Goal: Information Seeking & Learning: Learn about a topic

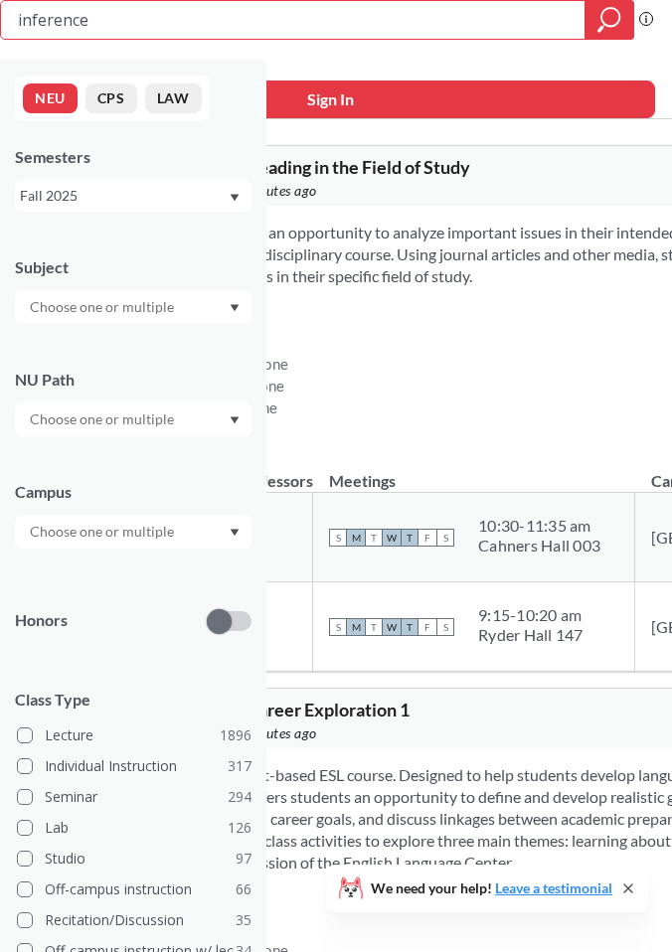
click at [117, 19] on input "inference" at bounding box center [293, 20] width 555 height 34
type input "corporate finance"
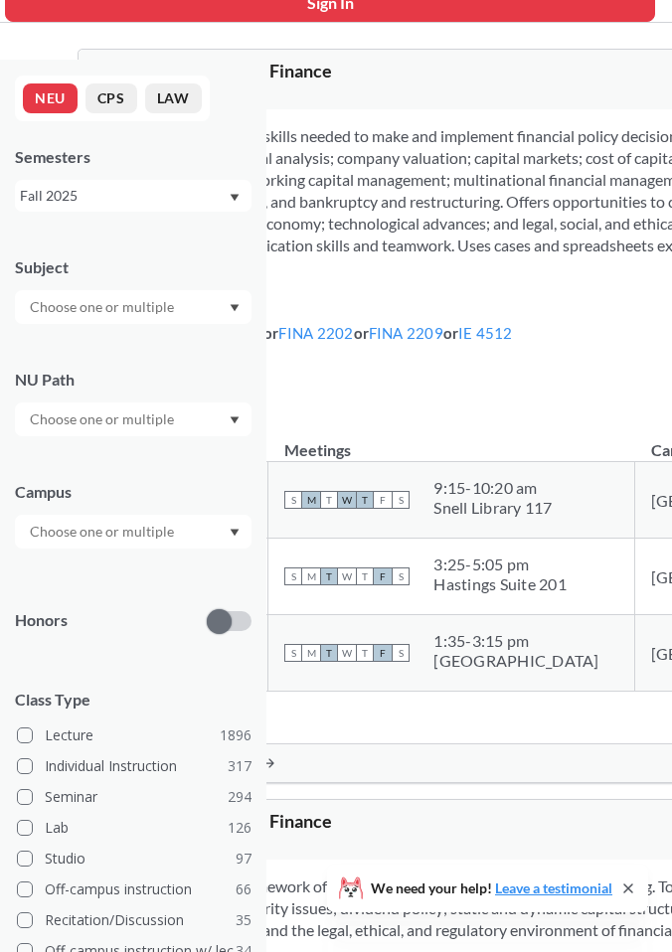
scroll to position [106, 0]
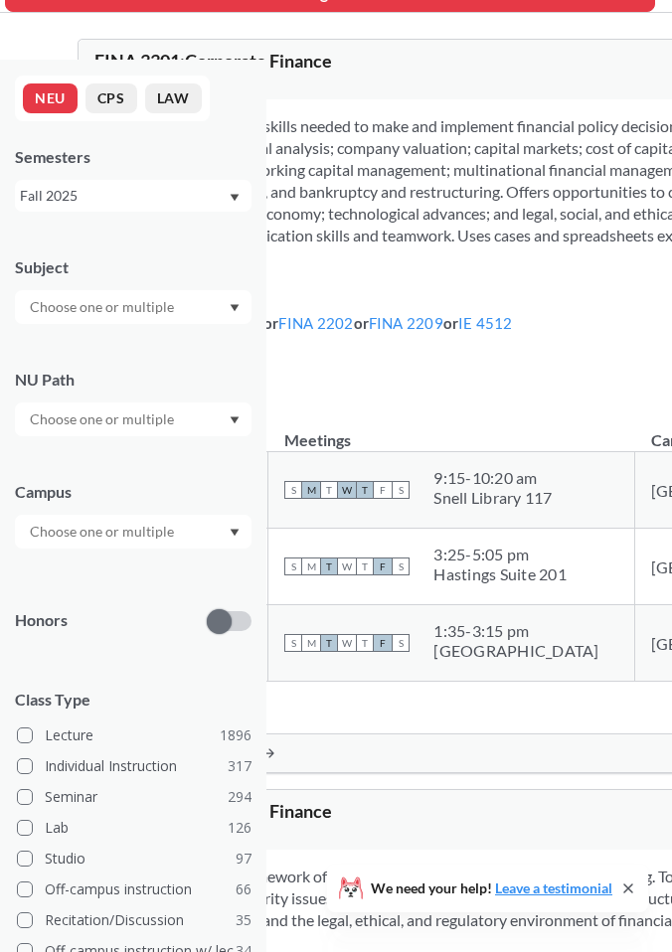
click at [263, 332] on link "FINA 2201" at bounding box center [226, 323] width 75 height 18
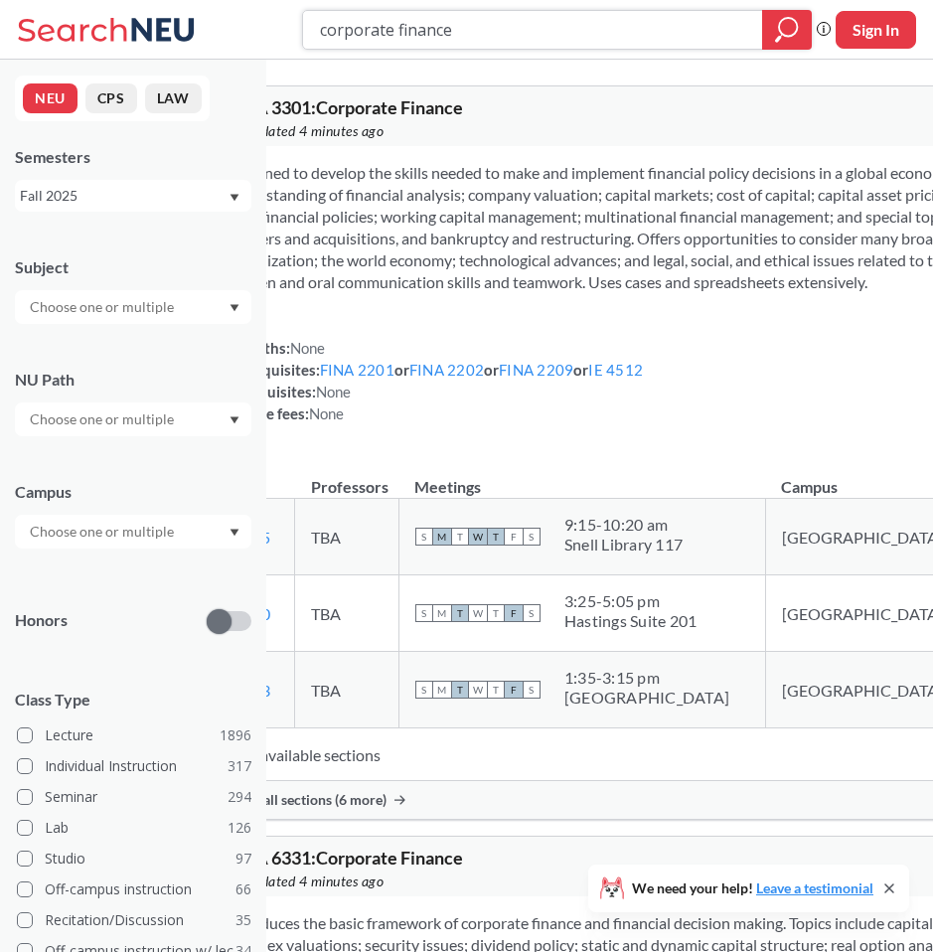
click at [398, 19] on input "corporate finance" at bounding box center [533, 30] width 430 height 34
drag, startPoint x: 397, startPoint y: 26, endPoint x: 205, endPoint y: 26, distance: 191.9
click at [205, 26] on div "corporate finance Phrase search guarantees the exact search appears in the resu…" at bounding box center [466, 30] width 933 height 60
click at [389, 25] on input "finance" at bounding box center [533, 30] width 430 height 34
type input "financial modeling"
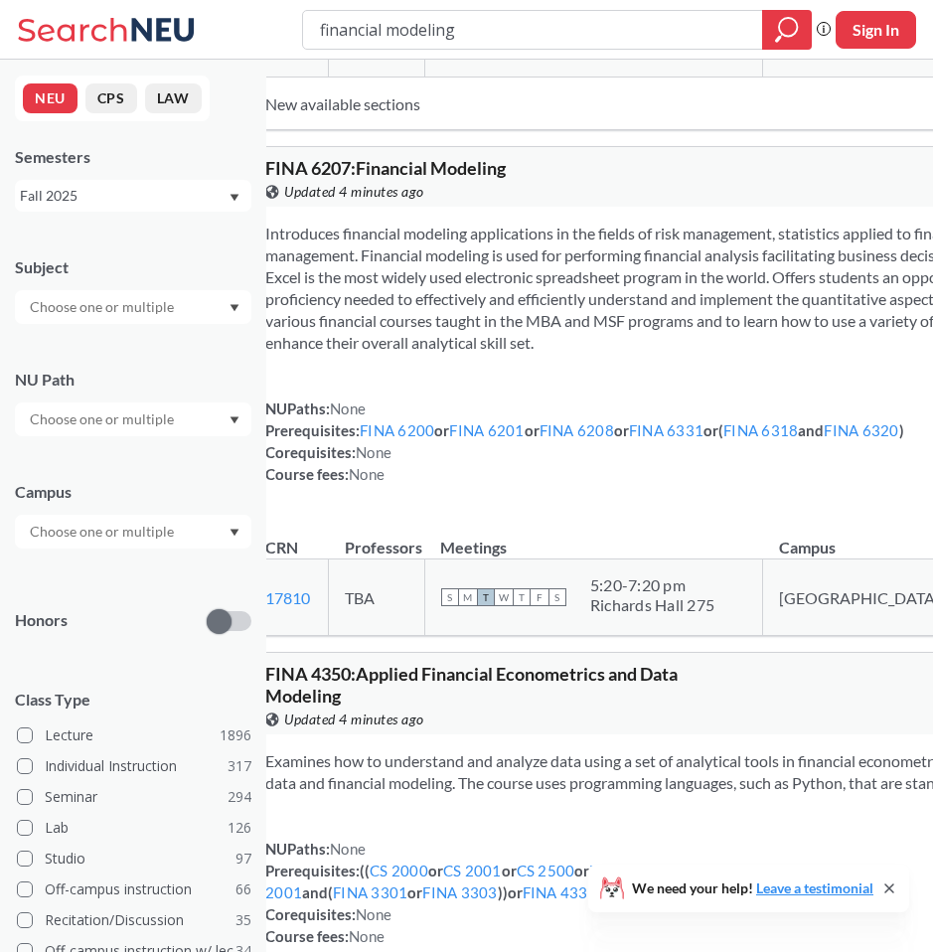
scroll to position [590, 0]
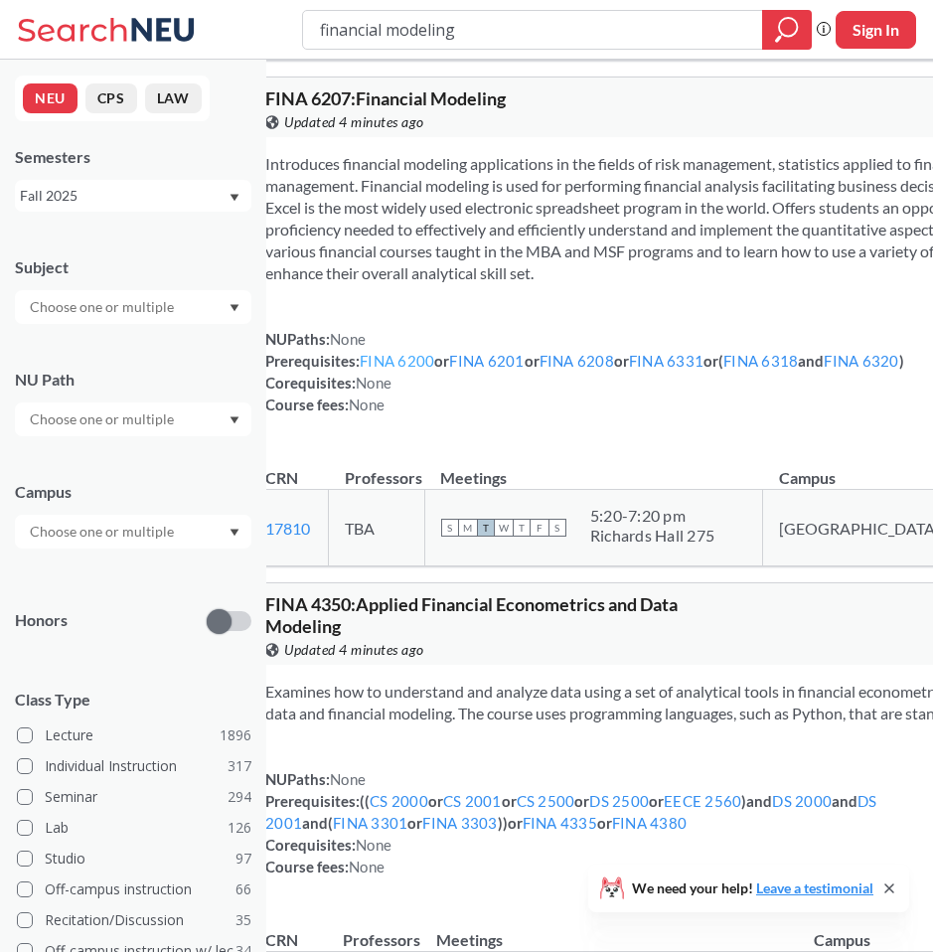
click at [426, 370] on link "FINA 6200" at bounding box center [397, 361] width 75 height 18
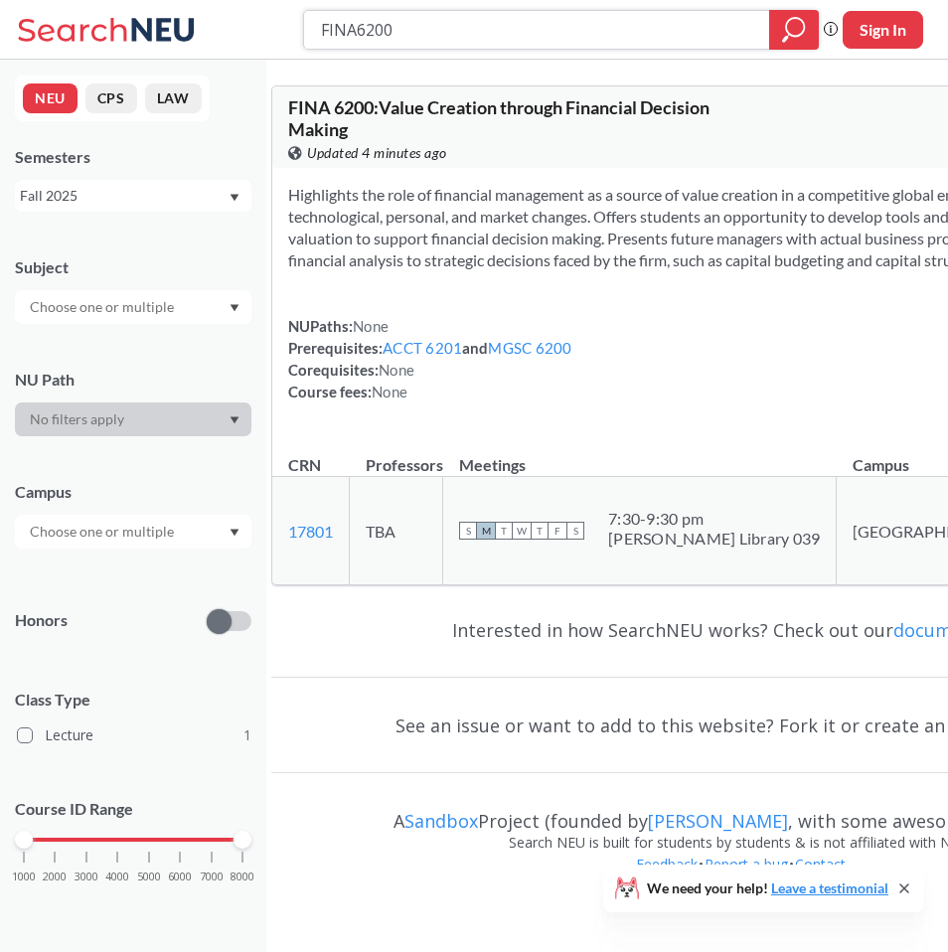
type input "financial modeling"
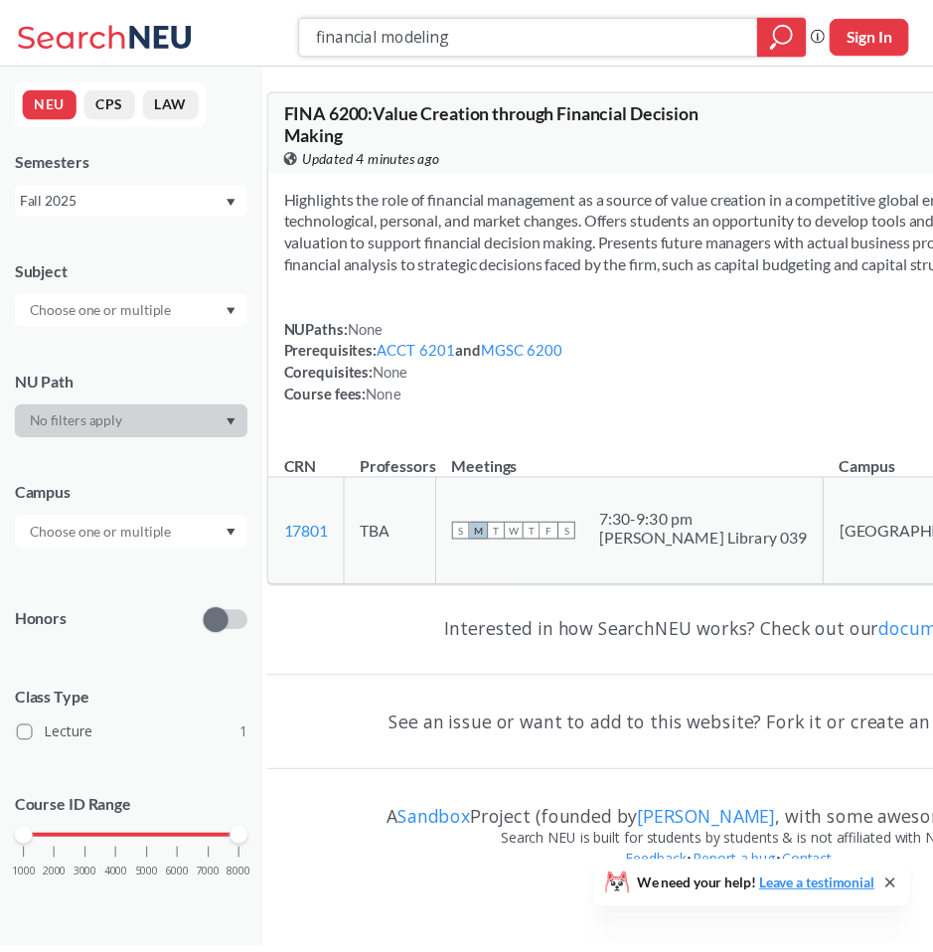
scroll to position [590, 0]
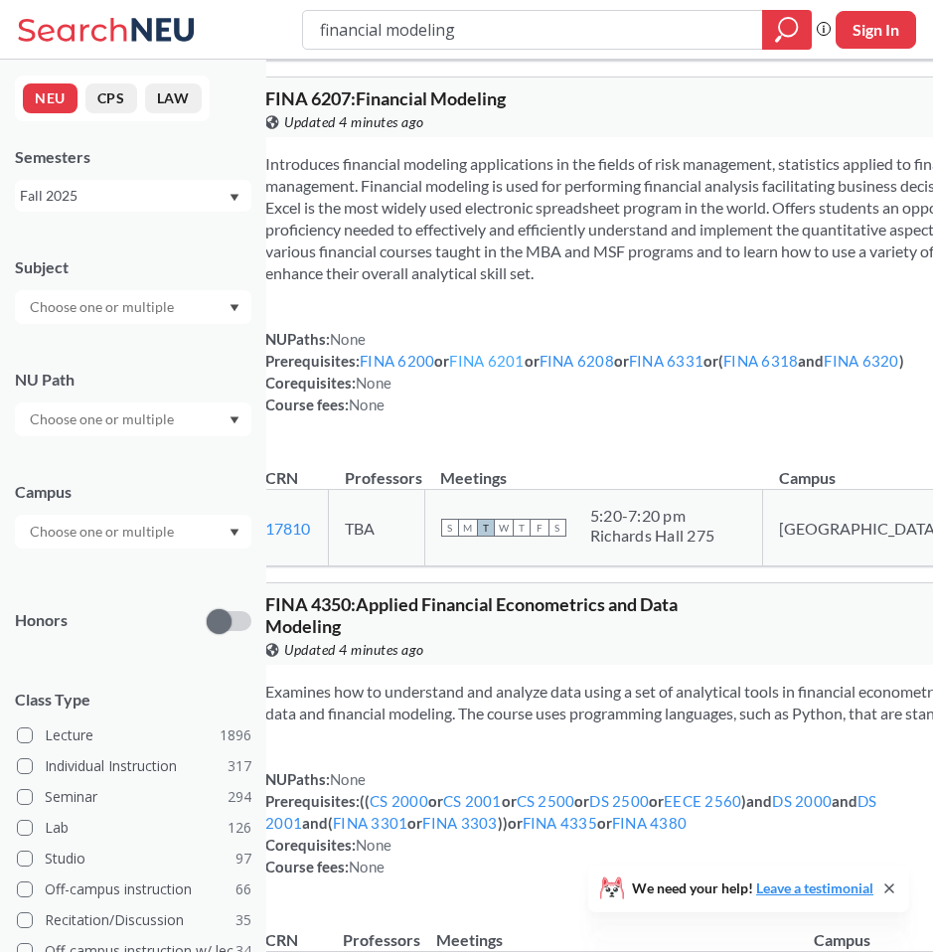
click at [521, 370] on link "FINA 6201" at bounding box center [486, 361] width 75 height 18
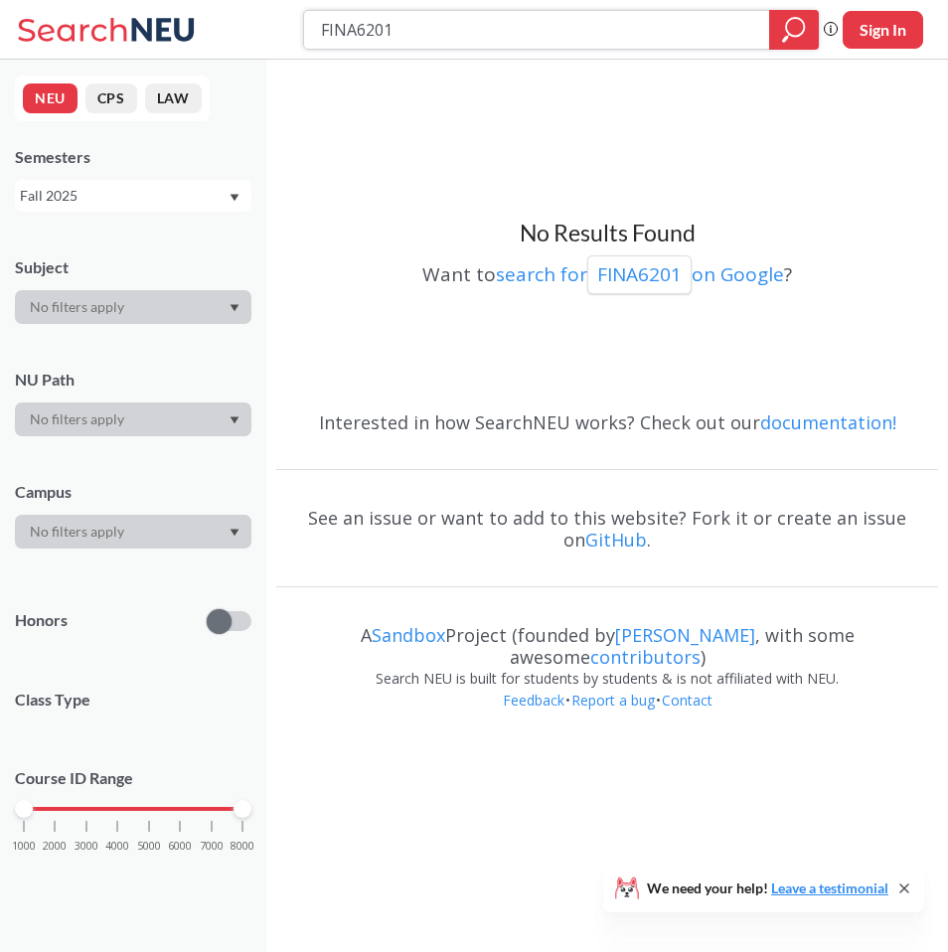
type input "financial modeling"
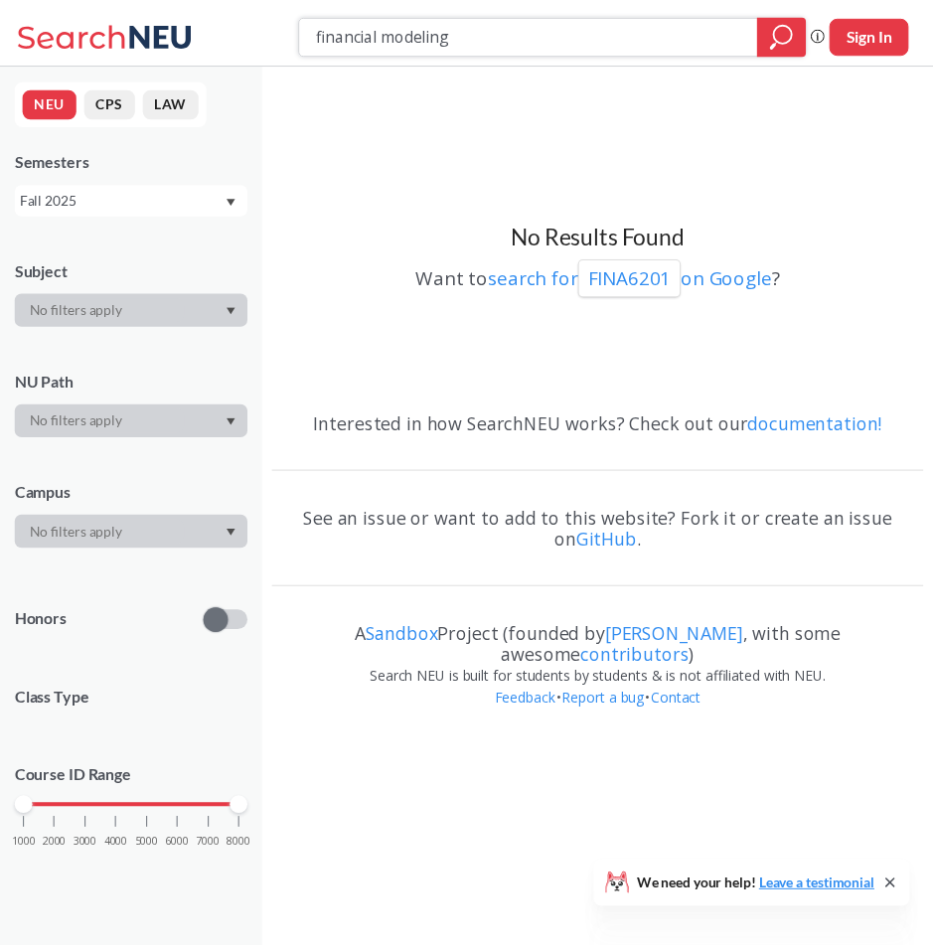
scroll to position [590, 0]
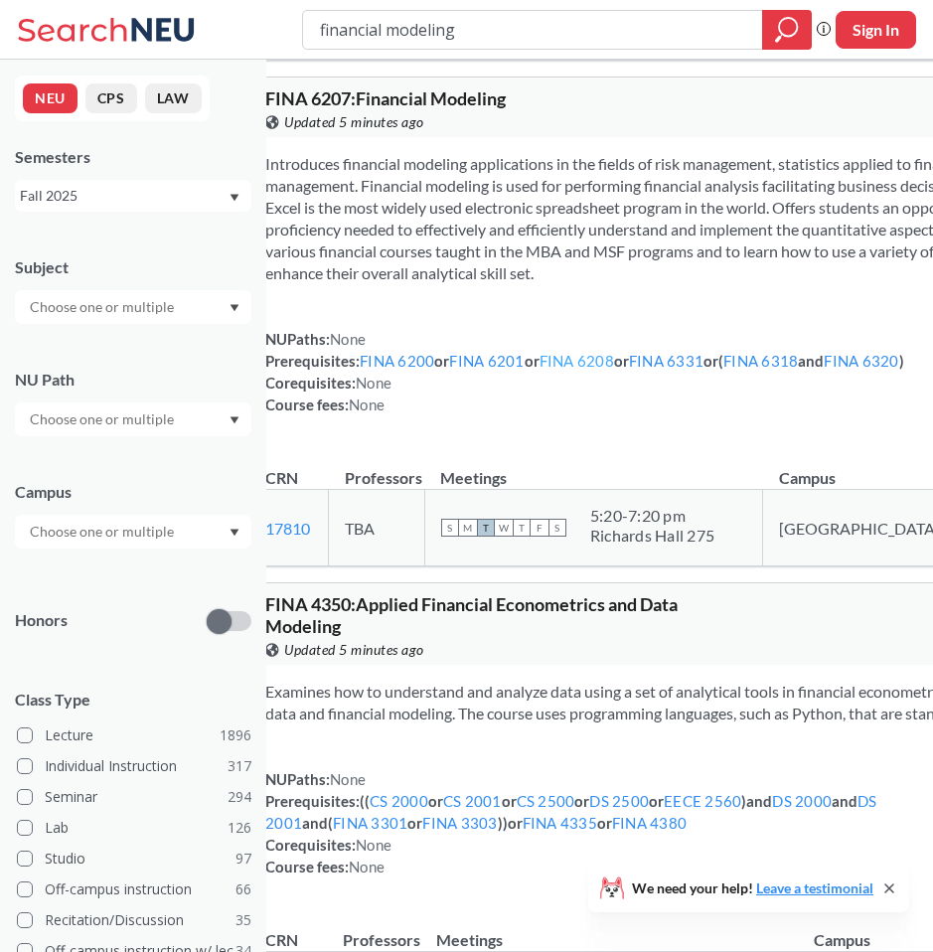
click at [614, 370] on link "FINA 6208" at bounding box center [577, 361] width 75 height 18
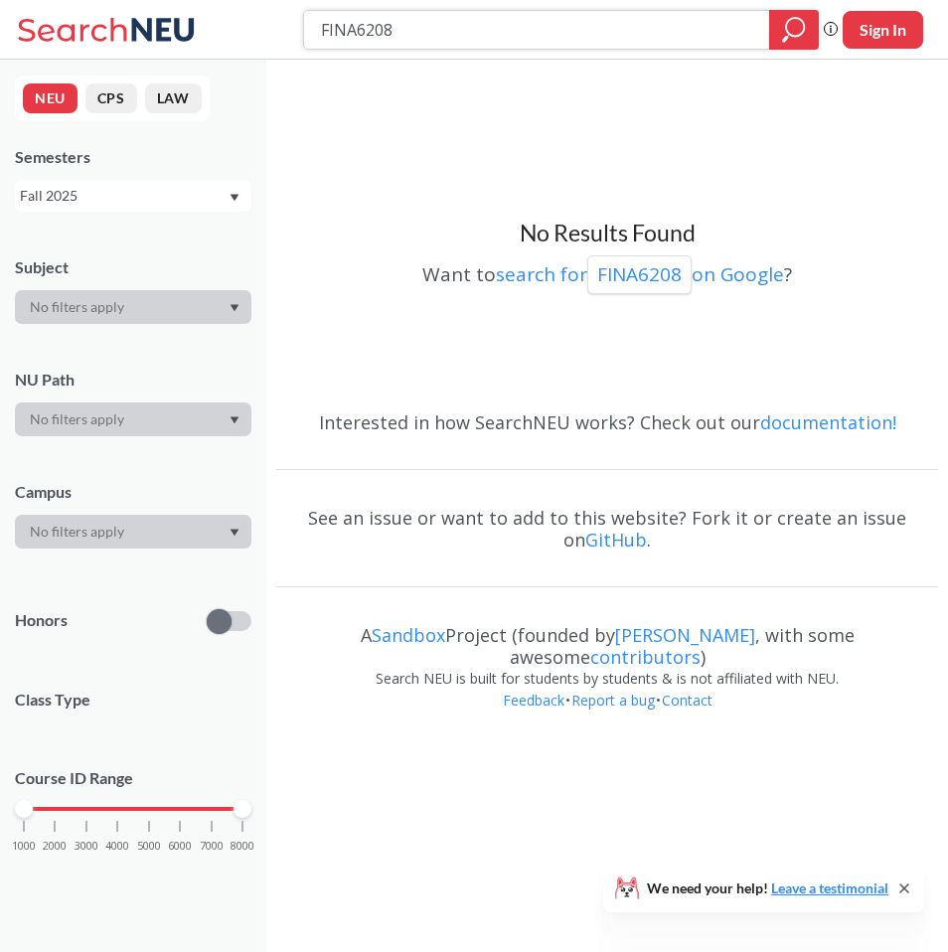
type input "financial modeling"
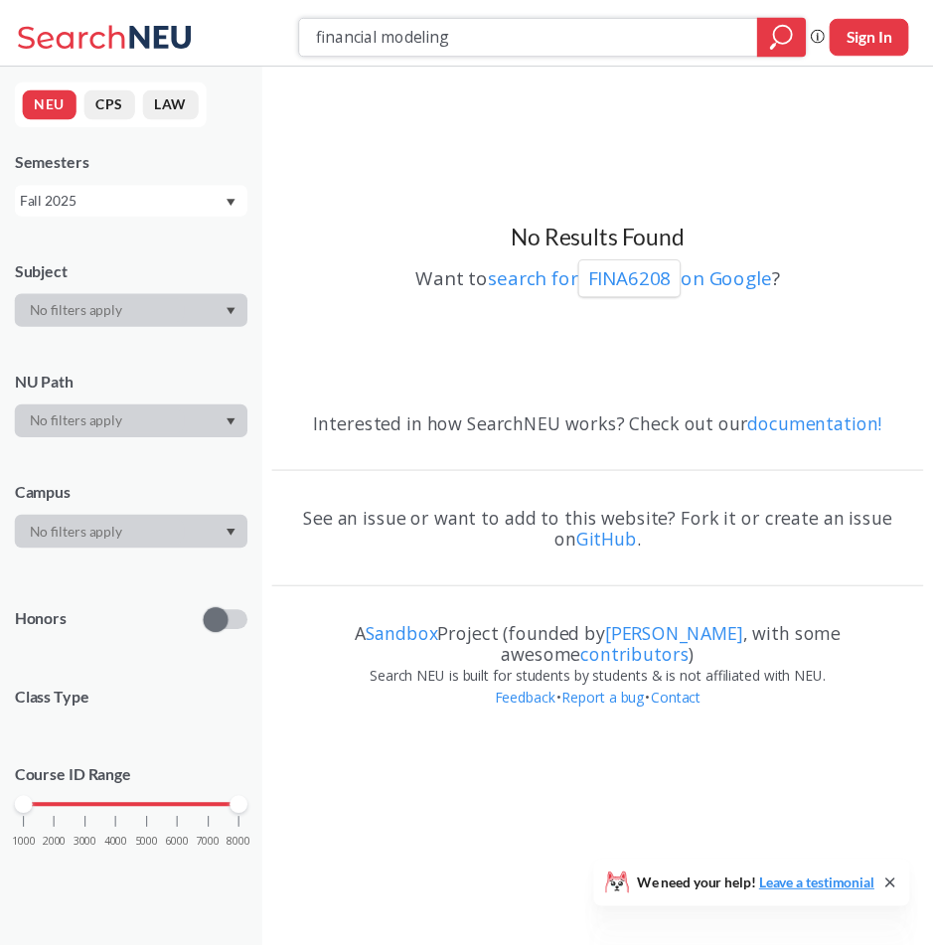
scroll to position [590, 0]
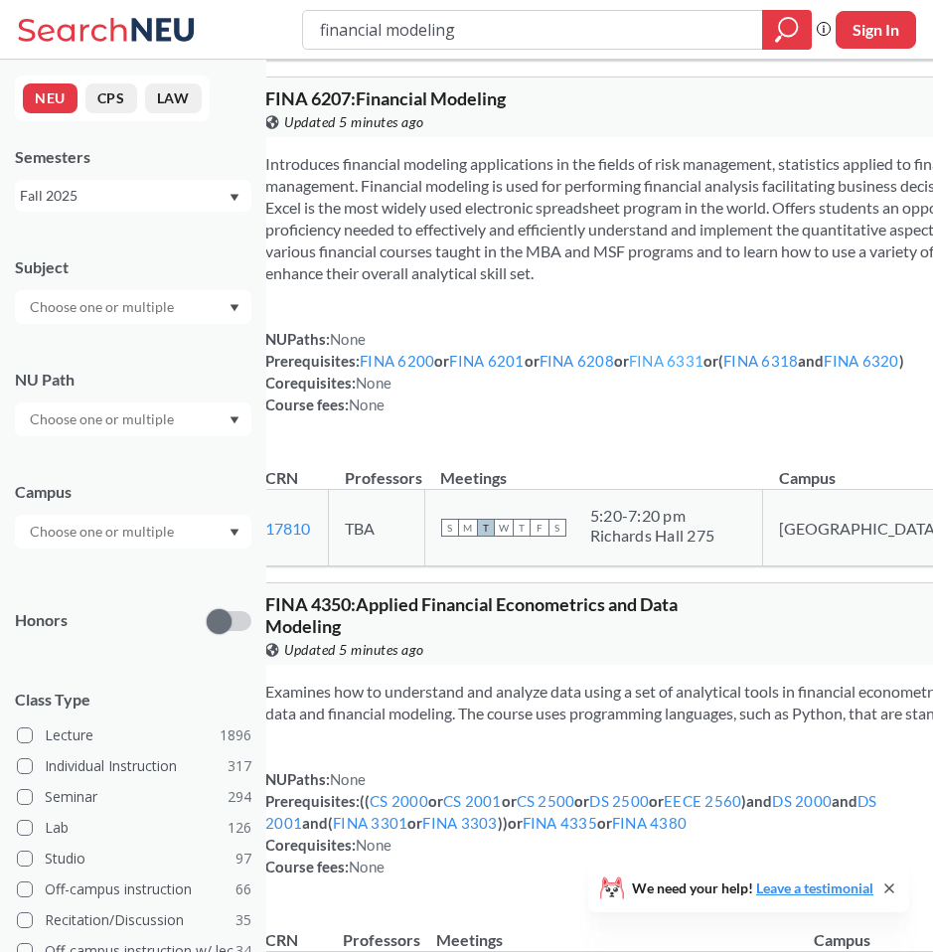
click at [671, 370] on link "FINA 6331" at bounding box center [666, 361] width 75 height 18
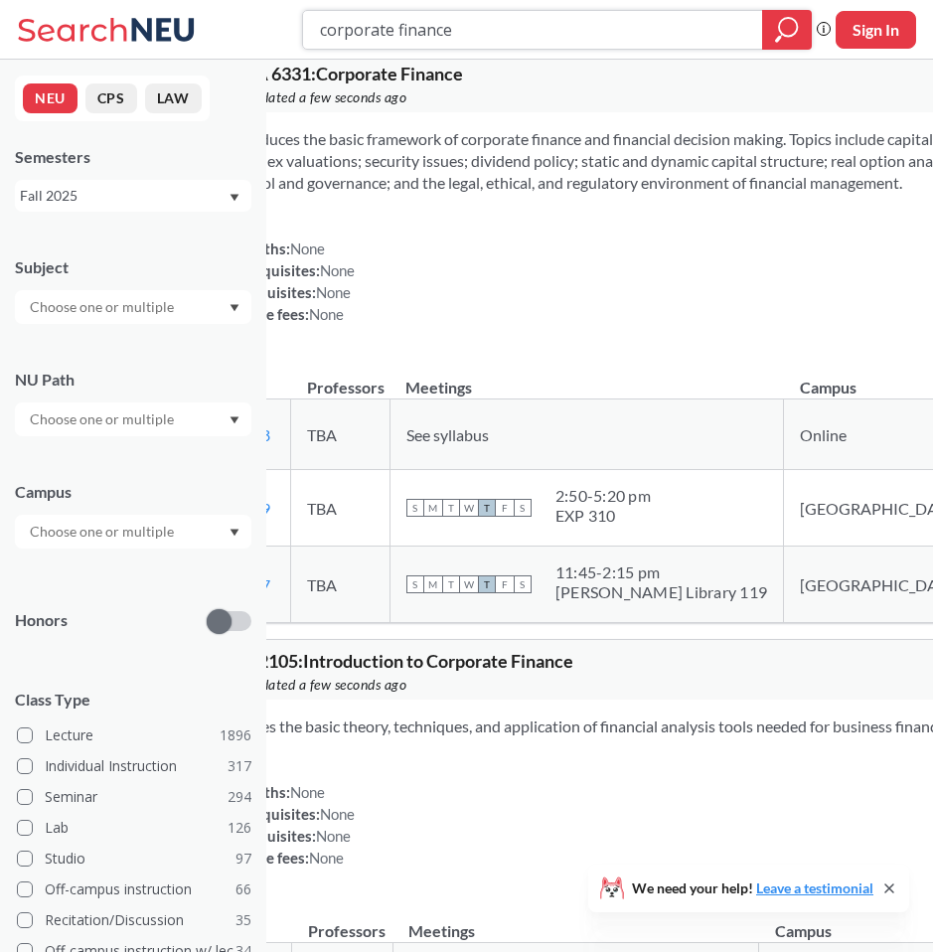
scroll to position [780, 0]
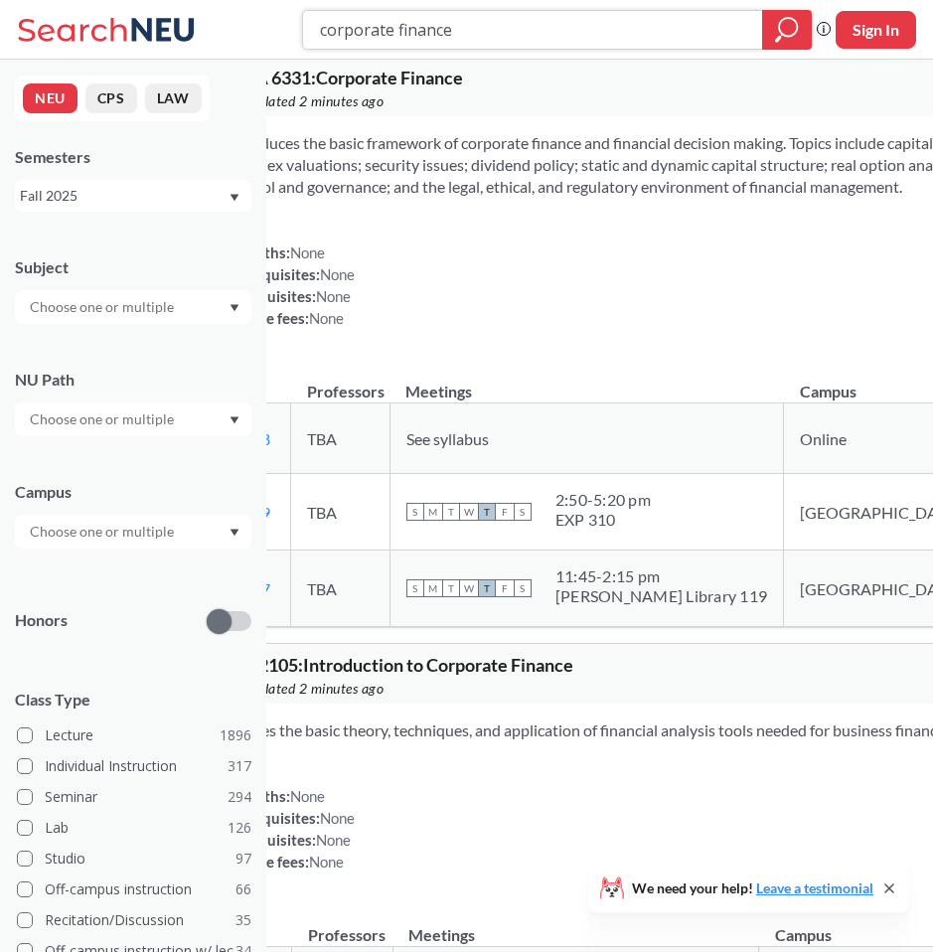
click at [394, 30] on input "corporate finance" at bounding box center [533, 30] width 430 height 34
type input "venture capital"
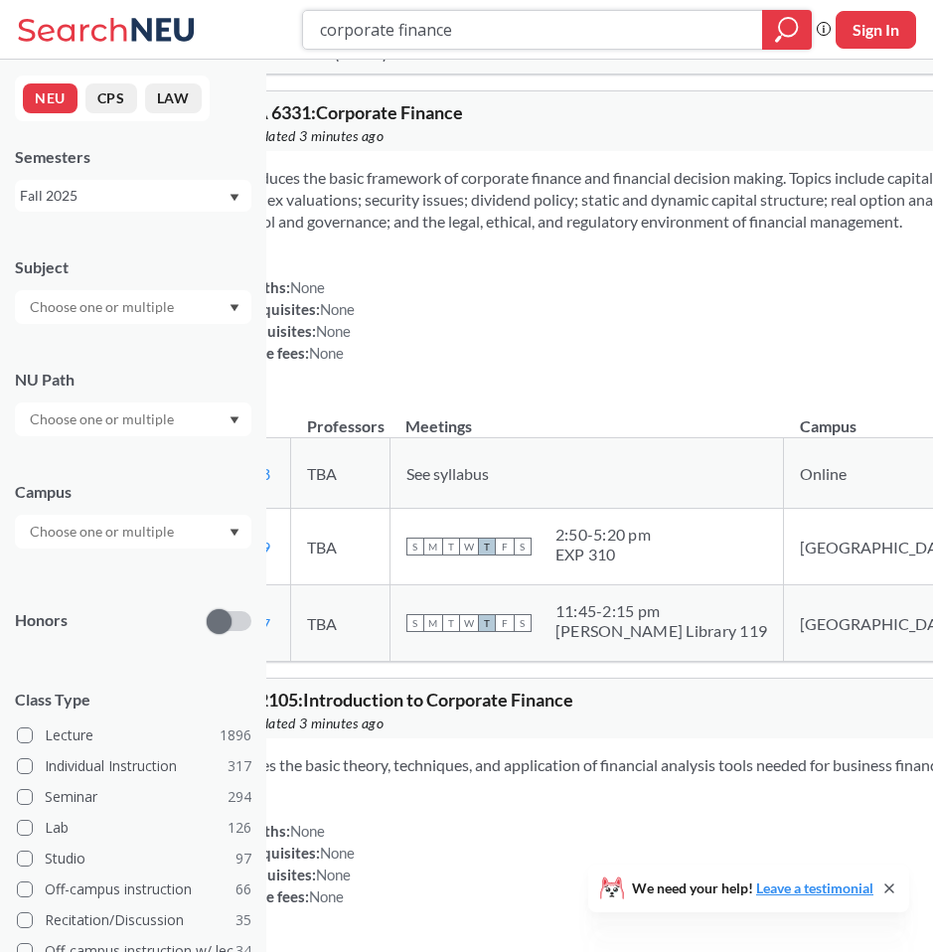
scroll to position [726, 0]
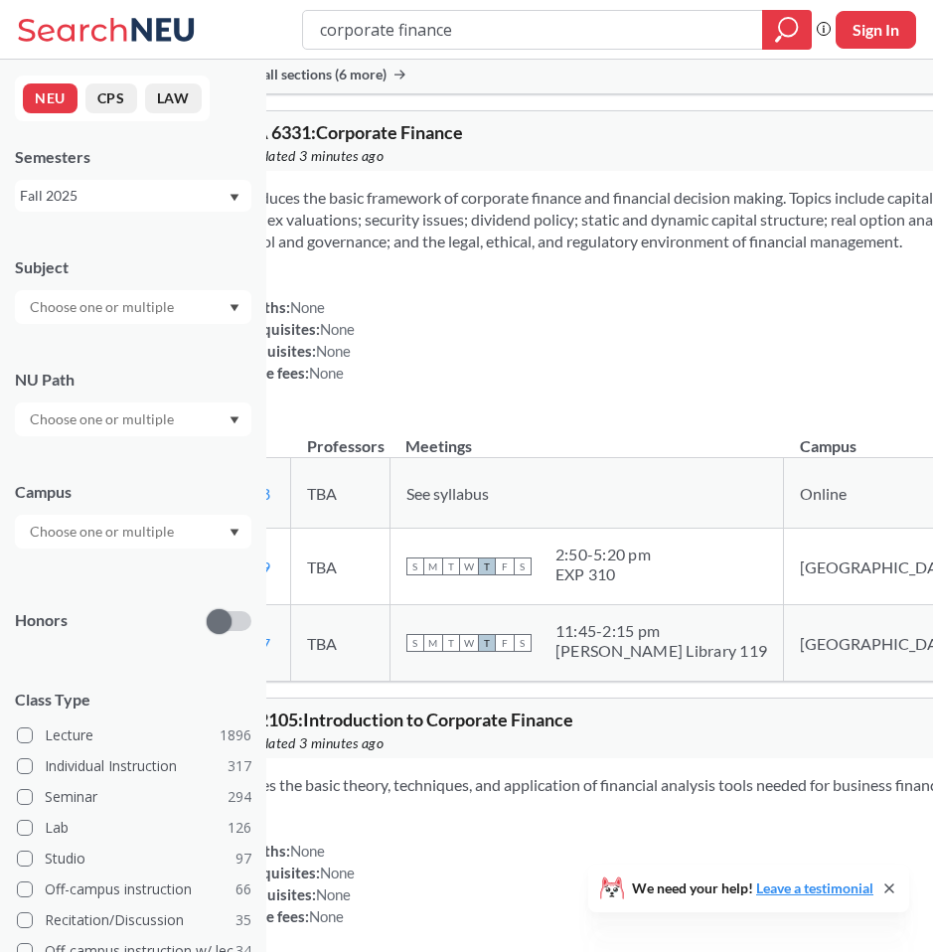
click at [453, 143] on span "FINA 6331 : Corporate Finance" at bounding box center [345, 132] width 238 height 22
copy div "FINA 6331 : Corporate Finance View this course on Banner."
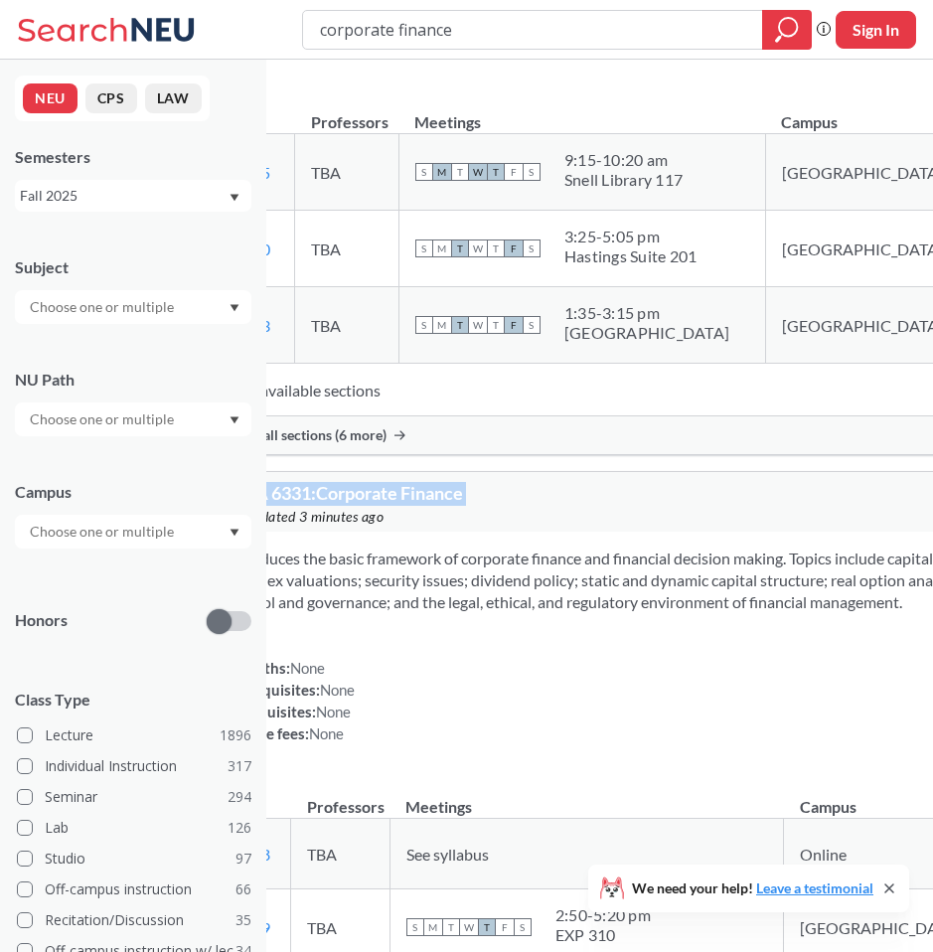
scroll to position [0, 0]
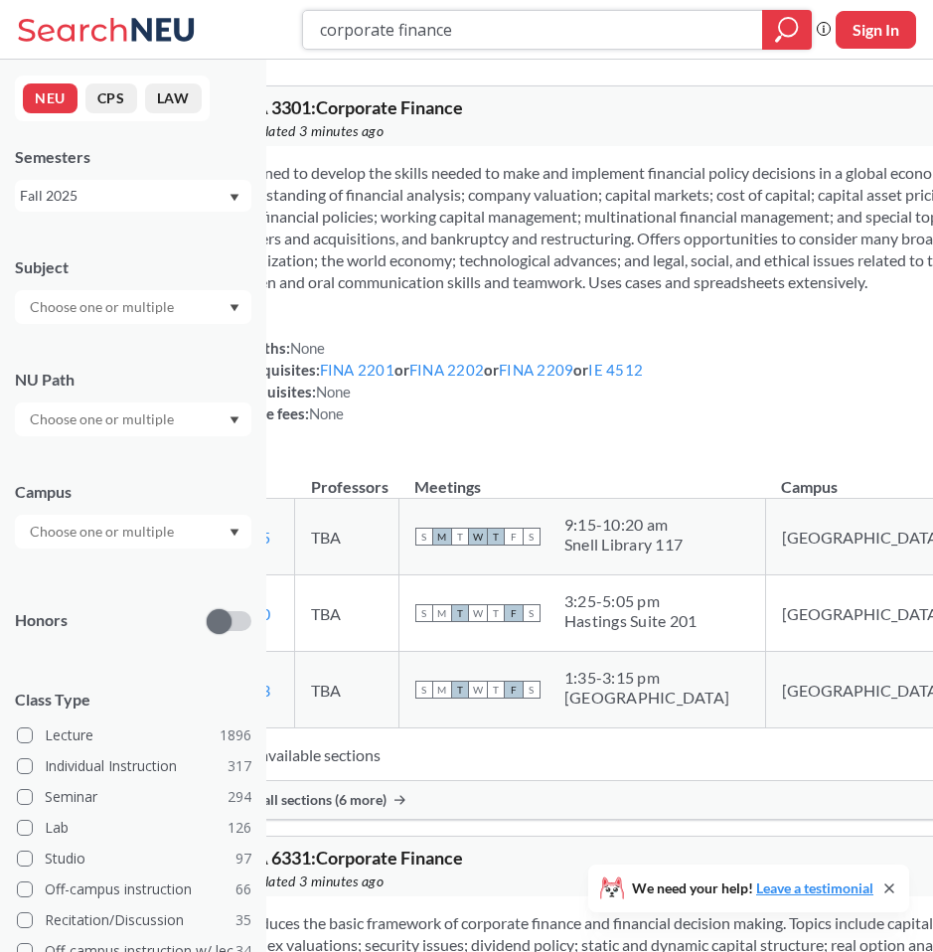
drag, startPoint x: 396, startPoint y: 35, endPoint x: 219, endPoint y: 35, distance: 177.0
click at [219, 35] on div "corporate finance Phrase search guarantees the exact search appears in the resu…" at bounding box center [466, 30] width 933 height 60
click at [382, 22] on input "finance" at bounding box center [533, 30] width 430 height 34
type input "financial modeling"
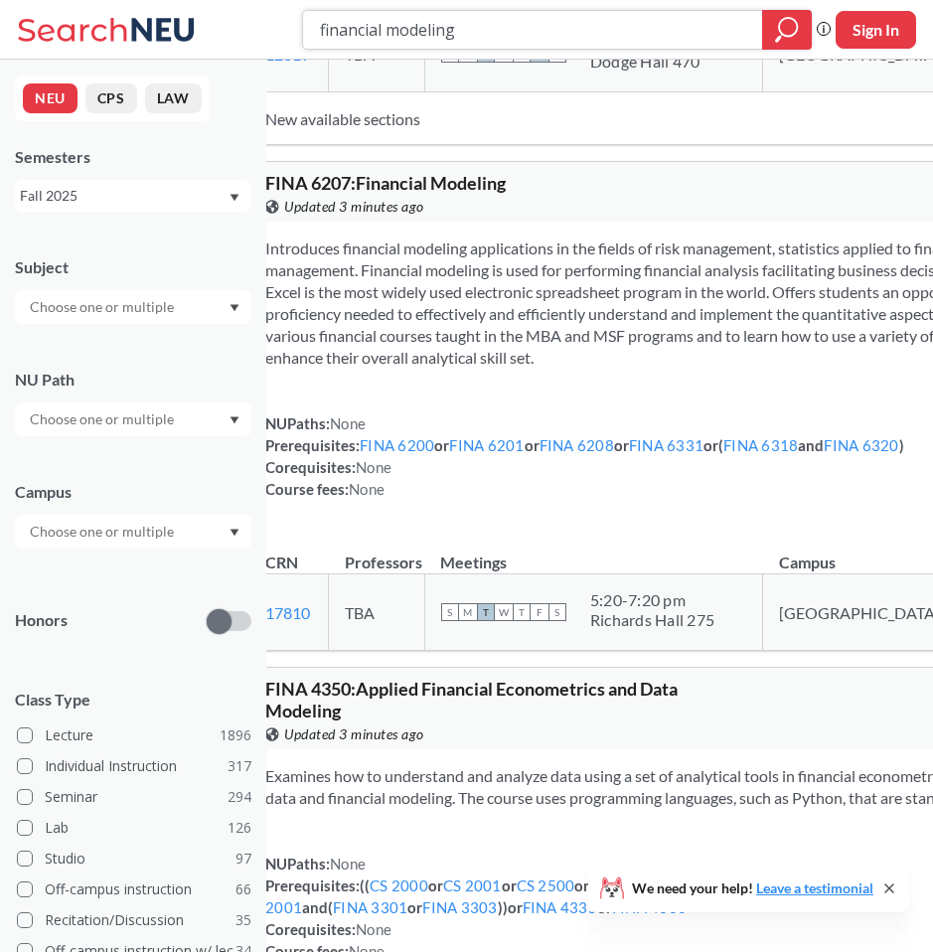
scroll to position [506, 0]
